Goal: Transaction & Acquisition: Download file/media

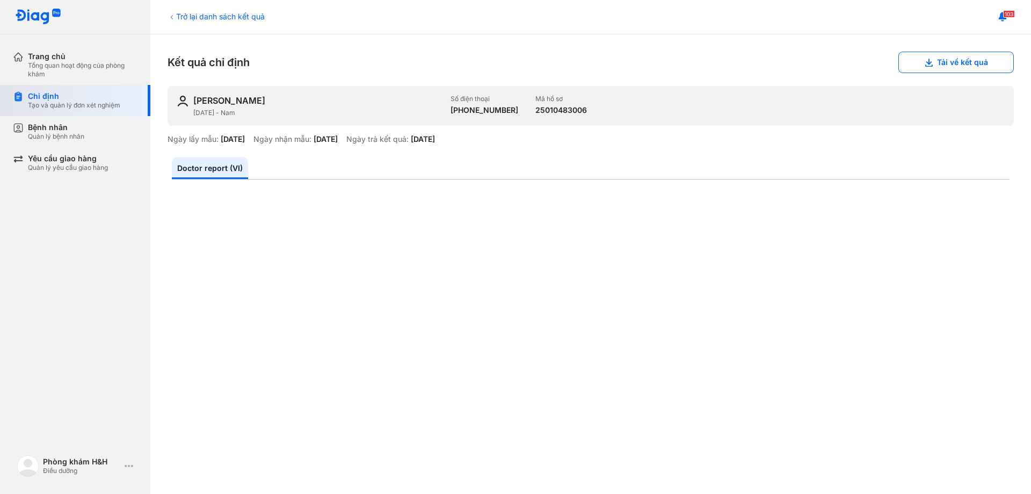
click at [75, 106] on div "Tạo và quản lý đơn xét nghiệm" at bounding box center [74, 105] width 92 height 9
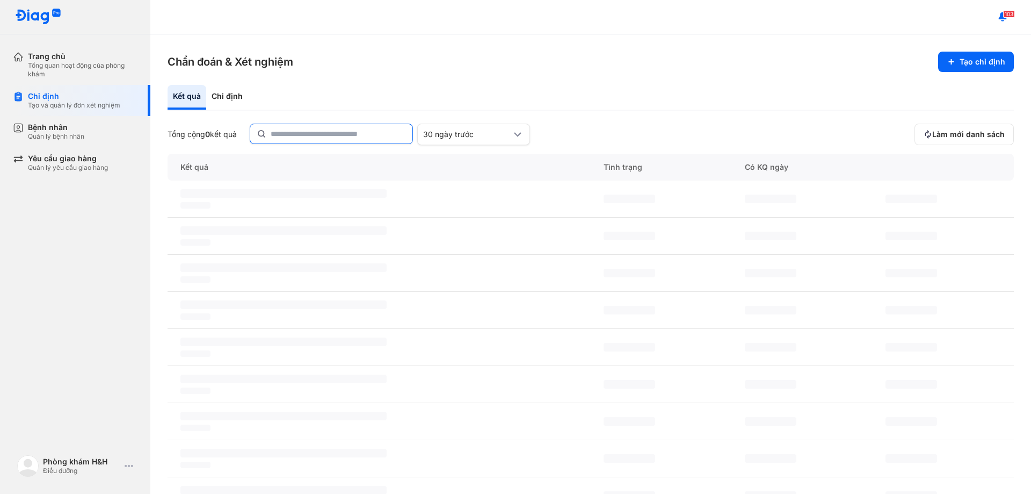
click at [298, 136] on input "text" at bounding box center [338, 133] width 135 height 19
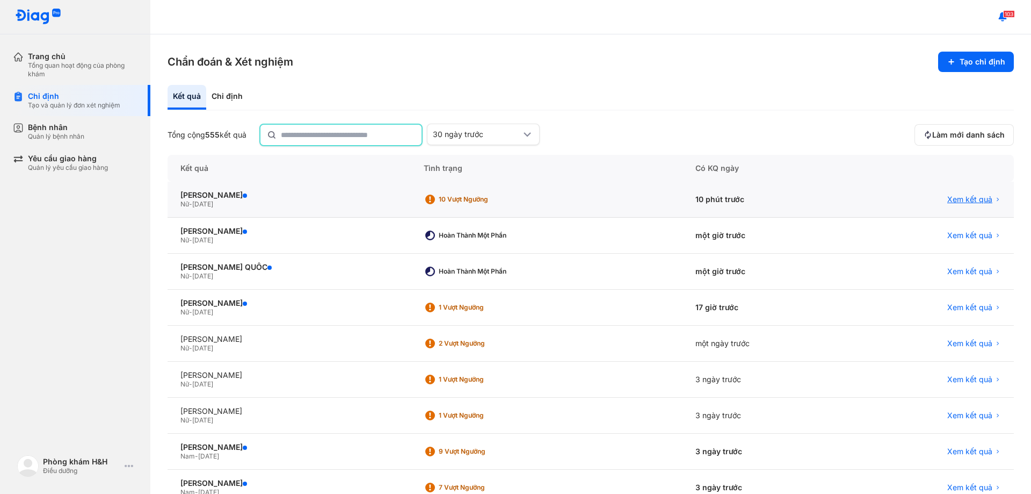
click at [961, 200] on span "Xem kết quả" at bounding box center [969, 199] width 45 height 10
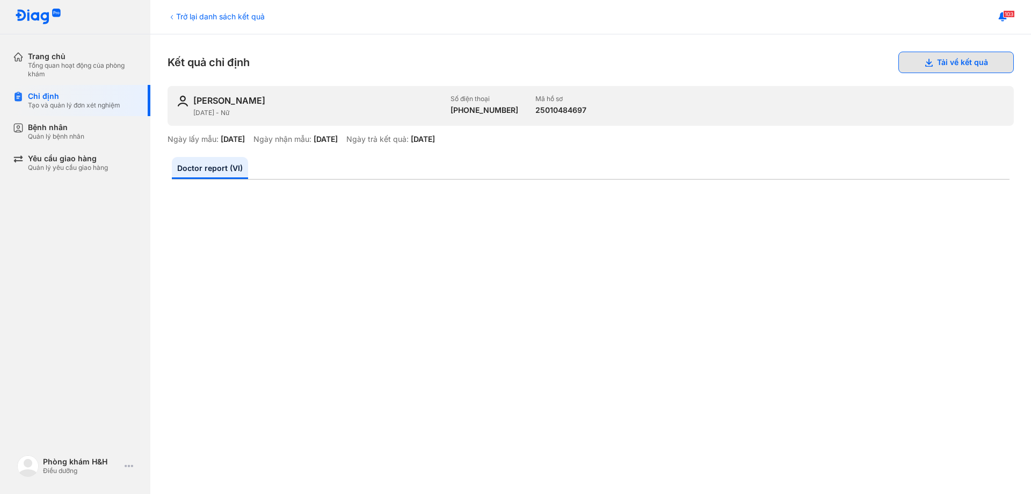
click at [927, 72] on button "Tải về kết quả" at bounding box center [955, 62] width 115 height 21
click at [929, 68] on button "Tải về kết quả" at bounding box center [955, 62] width 115 height 21
